Goal: Entertainment & Leisure: Browse casually

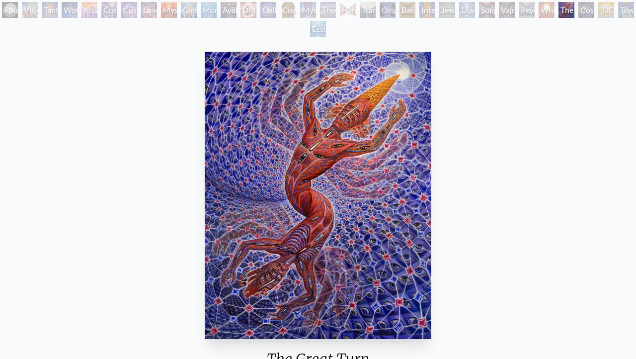
scroll to position [66, 0]
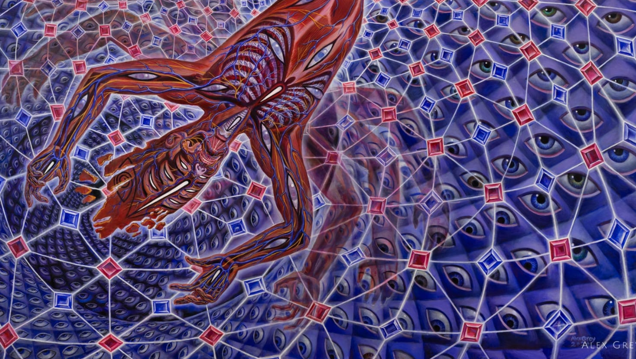
click at [309, 288] on img "29 / 33" at bounding box center [297, 191] width 226 height 287
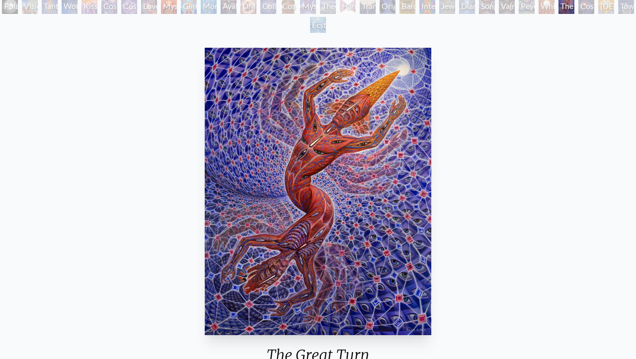
scroll to position [0, 0]
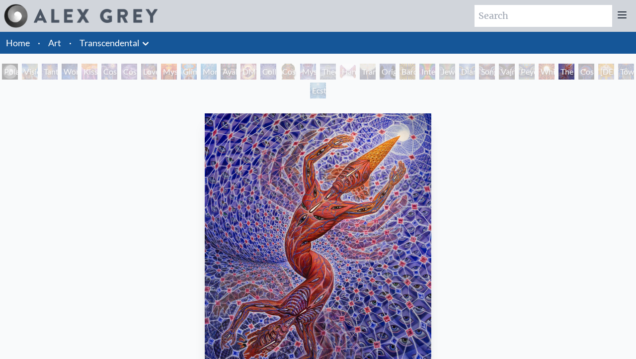
click at [29, 68] on div "Visionary Origin of Language" at bounding box center [30, 72] width 16 height 16
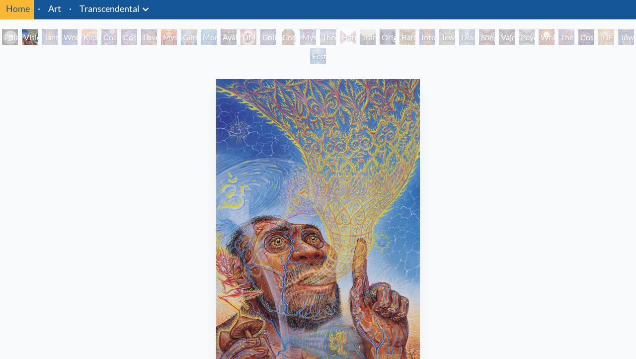
scroll to position [32, 0]
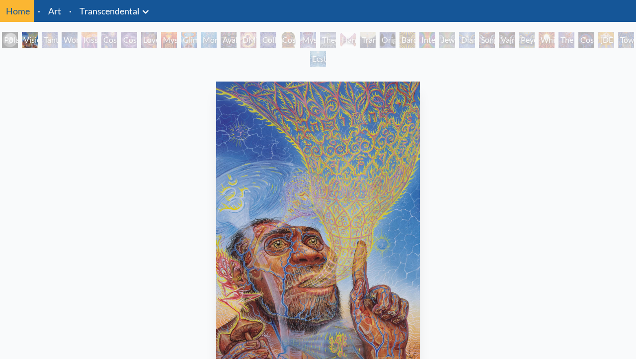
click at [46, 41] on div "Tantra" at bounding box center [50, 40] width 16 height 16
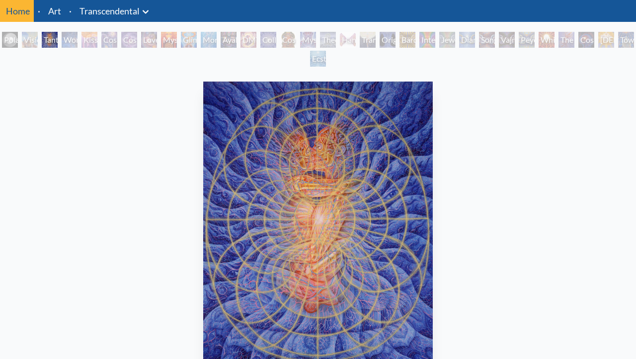
click at [78, 39] on div "Wonder" at bounding box center [70, 40] width 16 height 16
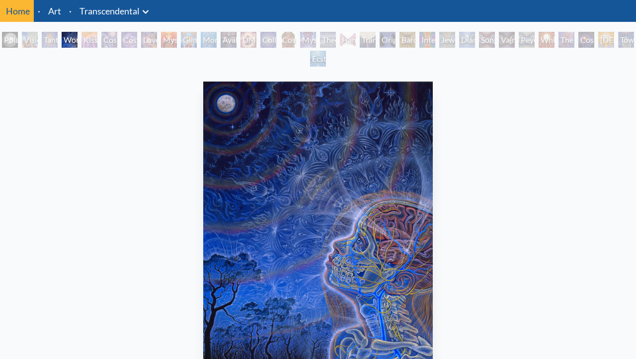
scroll to position [20, 0]
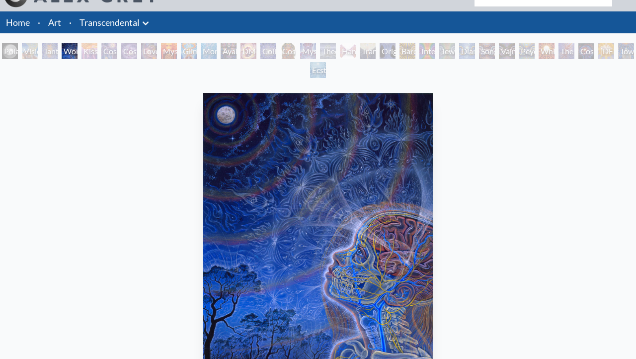
click at [475, 53] on div "Diamond Being" at bounding box center [467, 51] width 16 height 16
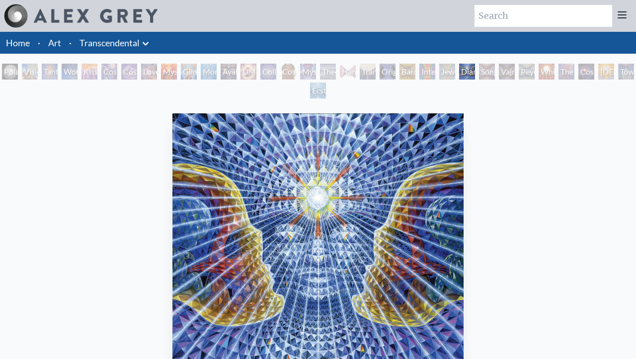
click at [452, 73] on div "Jewel Being" at bounding box center [447, 72] width 16 height 16
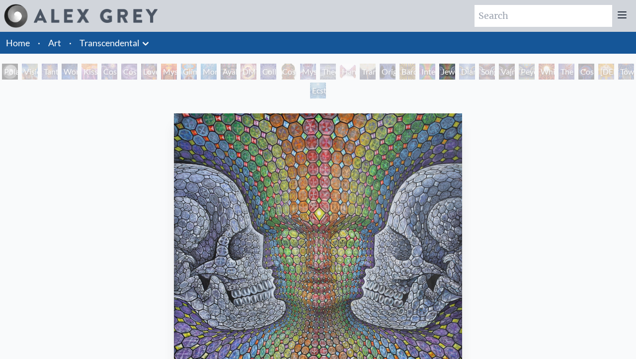
click at [432, 72] on div "Interbeing" at bounding box center [428, 72] width 16 height 16
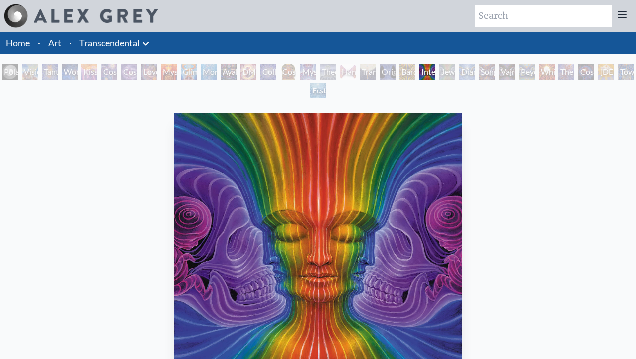
click at [493, 75] on div "Song of Vajra Being" at bounding box center [487, 72] width 16 height 16
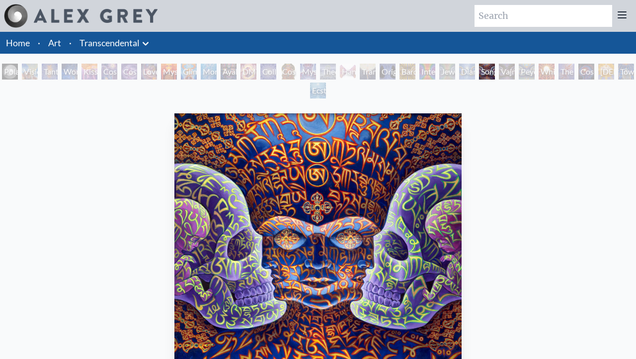
click at [542, 75] on div "White Light" at bounding box center [547, 72] width 16 height 16
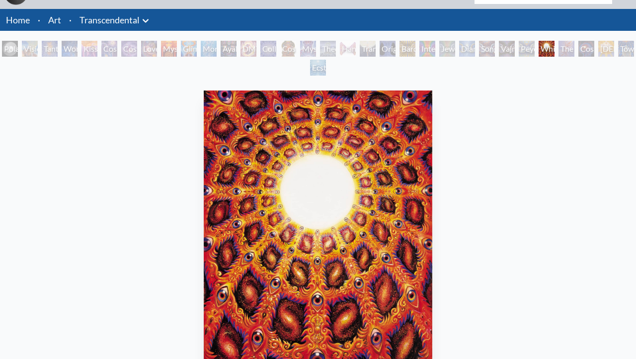
scroll to position [1, 0]
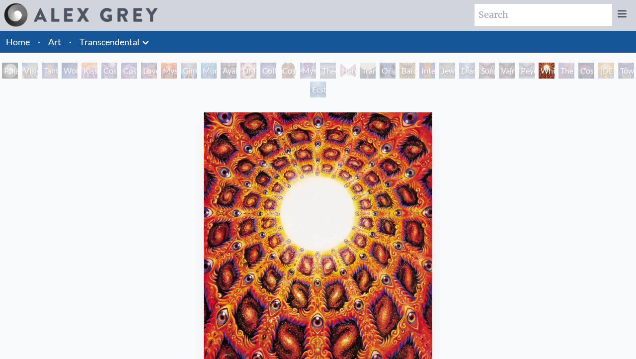
click at [323, 90] on div "Ecstasy" at bounding box center [318, 90] width 16 height 16
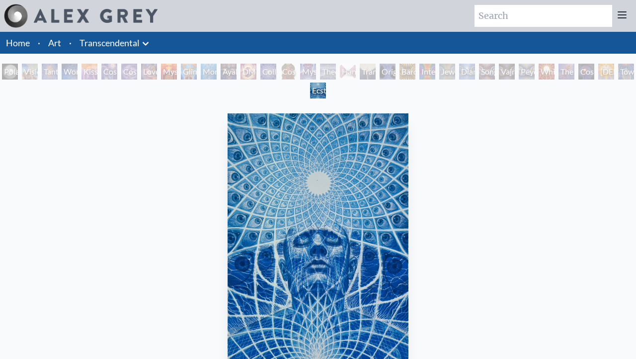
scroll to position [2, 0]
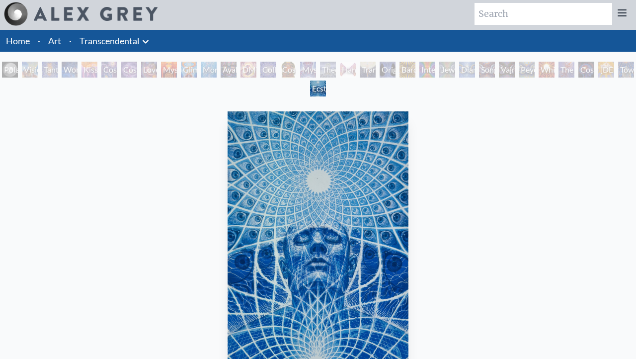
click at [464, 77] on div "Diamond Being" at bounding box center [467, 70] width 16 height 16
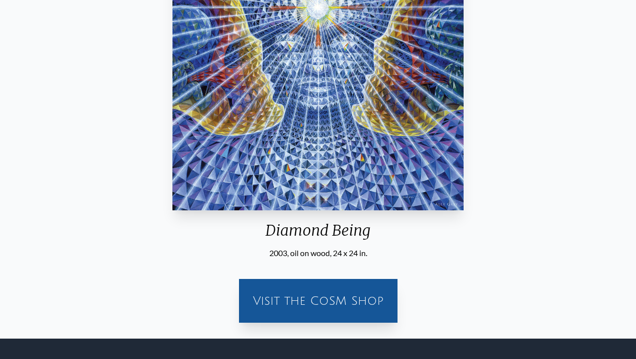
scroll to position [259, 0]
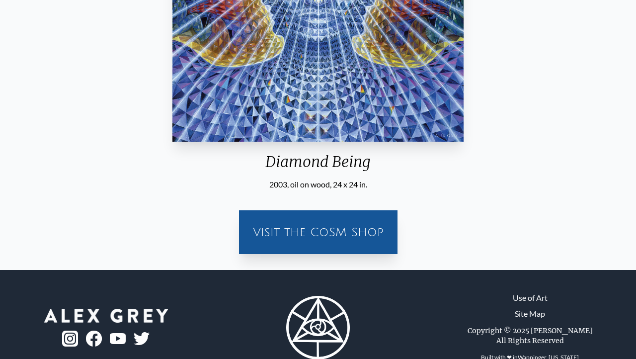
click at [75, 333] on img at bounding box center [70, 339] width 16 height 16
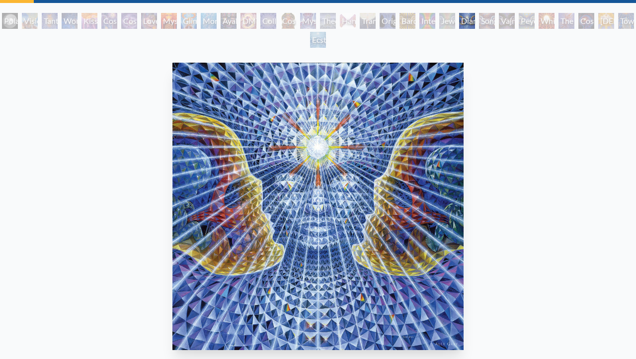
scroll to position [0, 0]
